Goal: Use online tool/utility

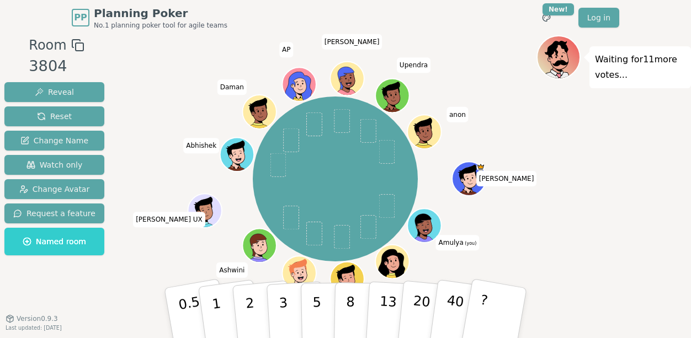
scroll to position [1, 0]
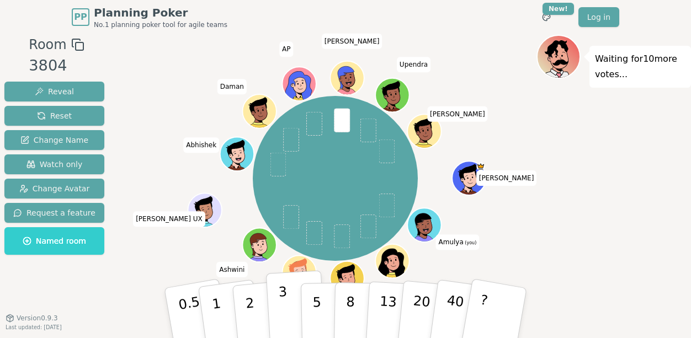
click at [289, 323] on button "3" at bounding box center [296, 313] width 60 height 86
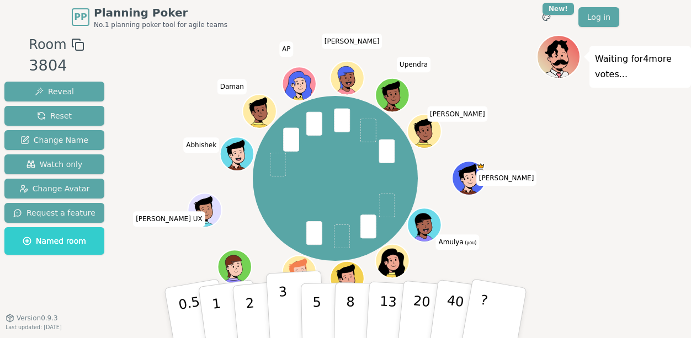
click at [284, 298] on p "3" at bounding box center [284, 314] width 12 height 60
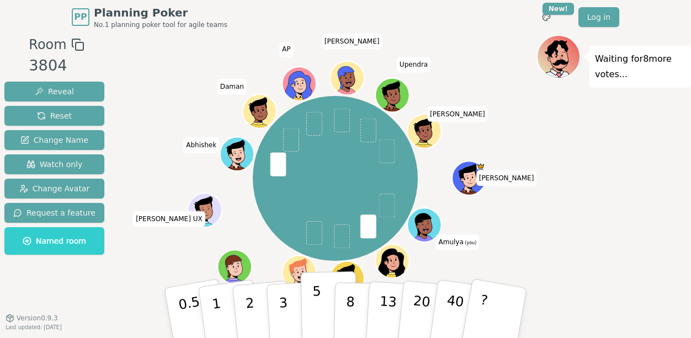
click at [317, 324] on p "5" at bounding box center [316, 314] width 9 height 60
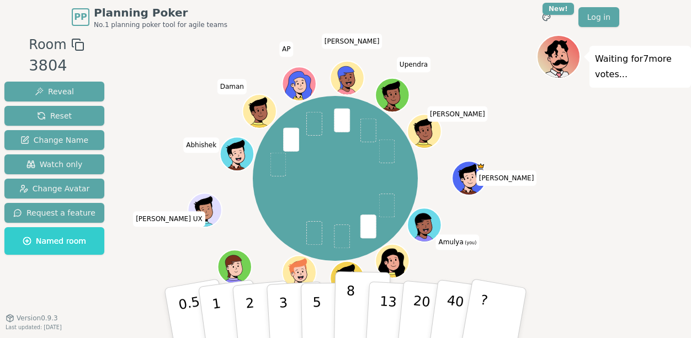
click at [356, 318] on button "8" at bounding box center [362, 313] width 57 height 84
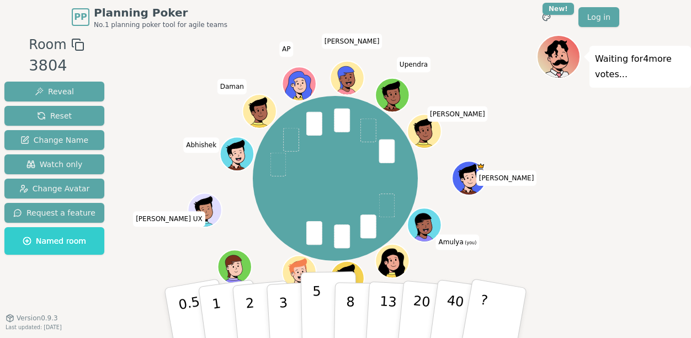
click at [315, 305] on p "5" at bounding box center [316, 314] width 9 height 60
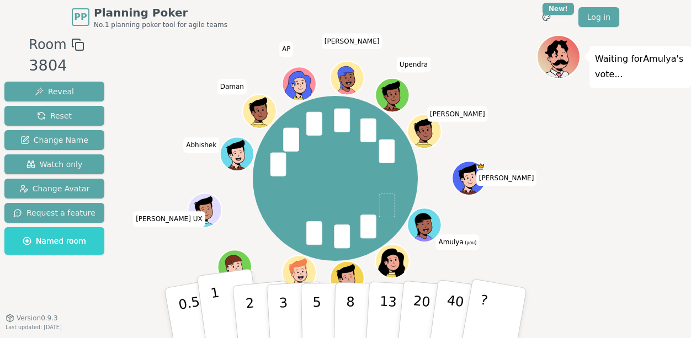
click at [225, 318] on button "1" at bounding box center [229, 313] width 66 height 89
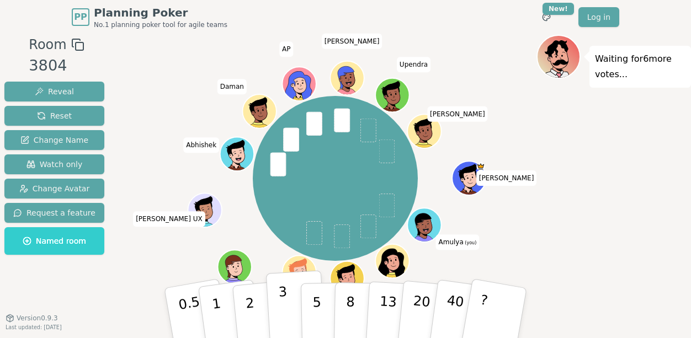
click at [276, 326] on button "3" at bounding box center [296, 313] width 60 height 86
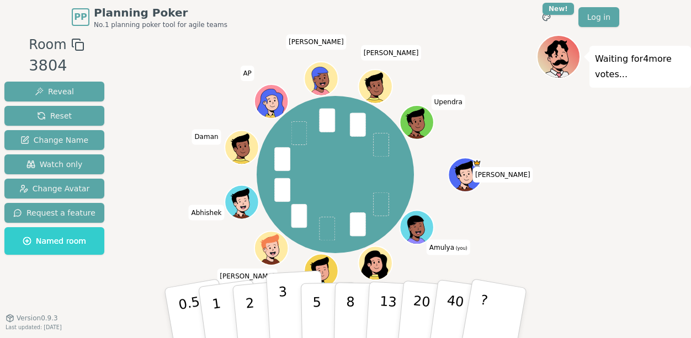
click at [278, 307] on button "3" at bounding box center [296, 313] width 60 height 86
